Goal: Find specific page/section: Locate a particular part of the current website

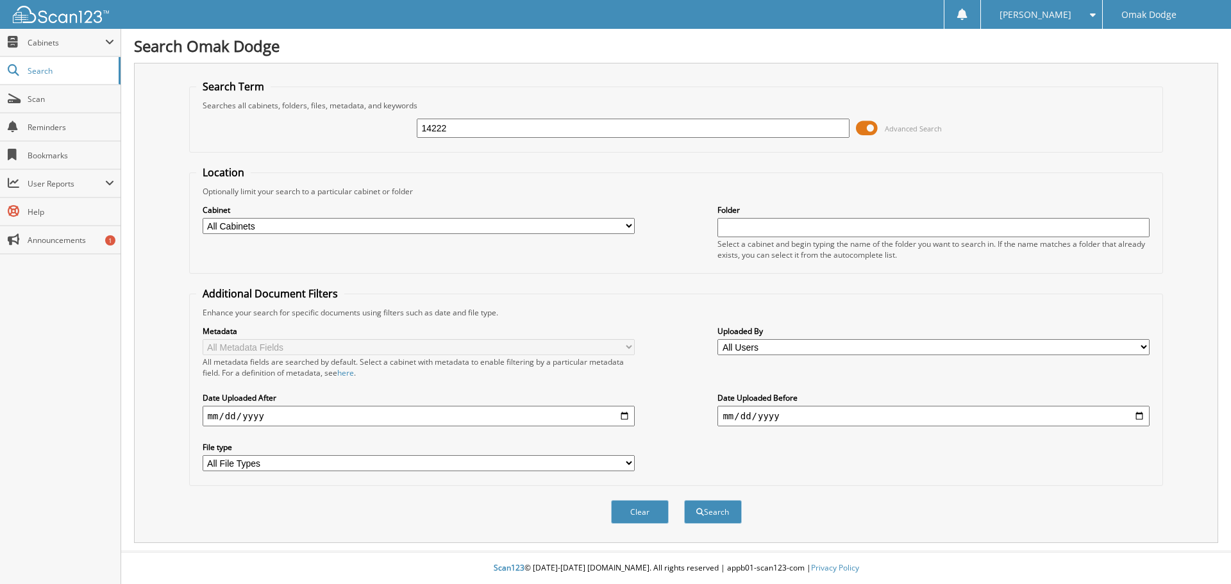
type input "14222"
click at [684, 500] on button "Search" at bounding box center [713, 512] width 58 height 24
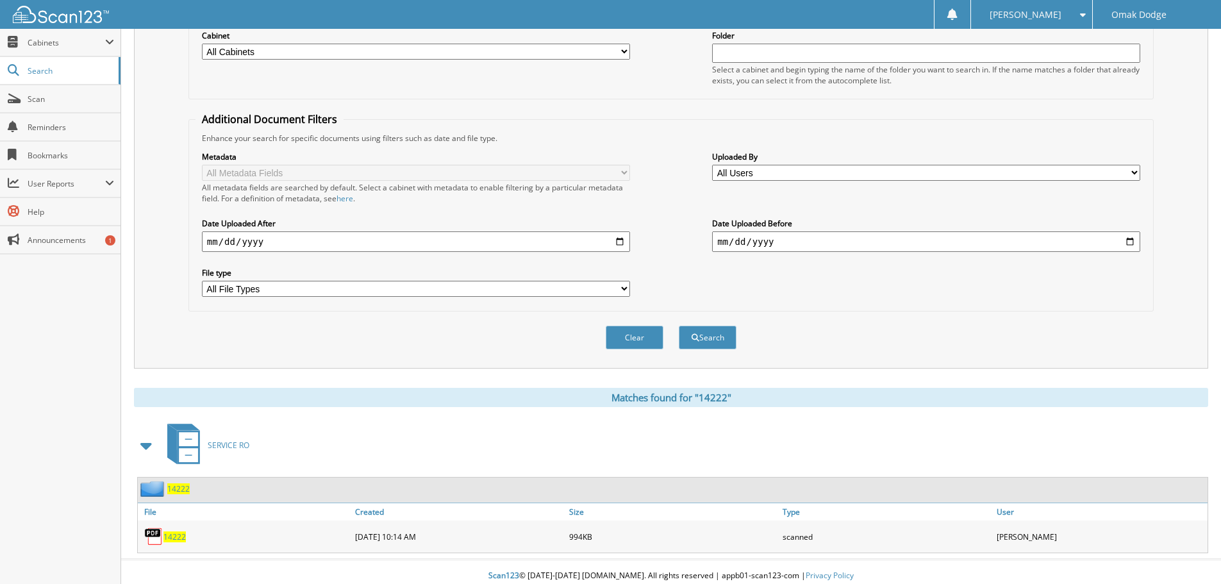
scroll to position [183, 0]
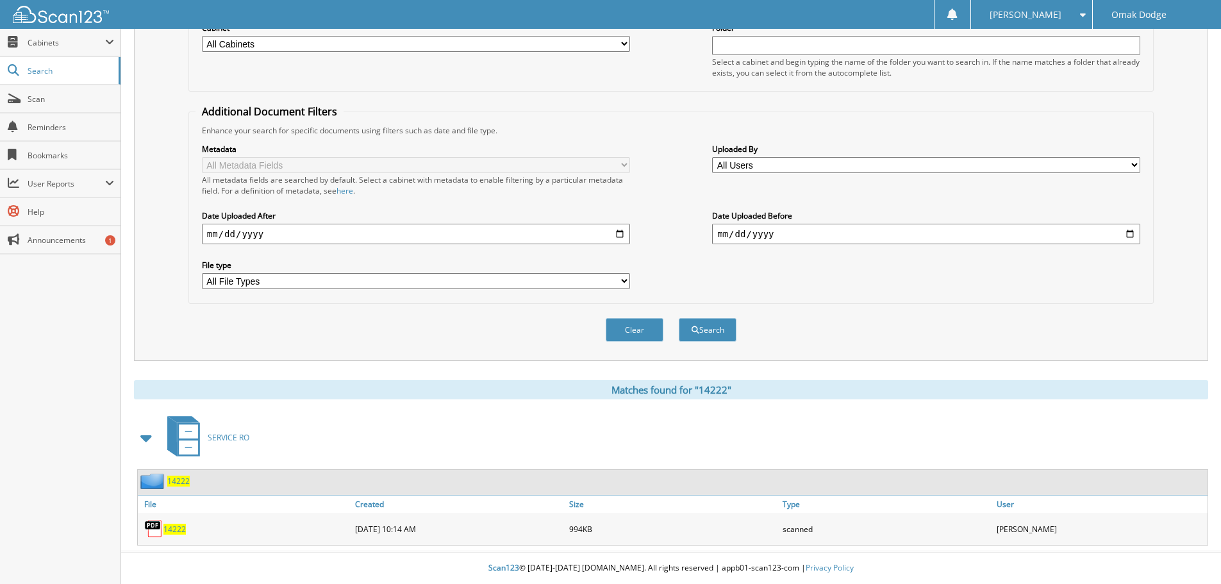
click at [178, 531] on span "14222" at bounding box center [174, 529] width 22 height 11
click at [472, 286] on div "Metadata All Metadata Fields All metadata fields are searched by default. Selec…" at bounding box center [671, 216] width 951 height 161
